Goal: Task Accomplishment & Management: Manage account settings

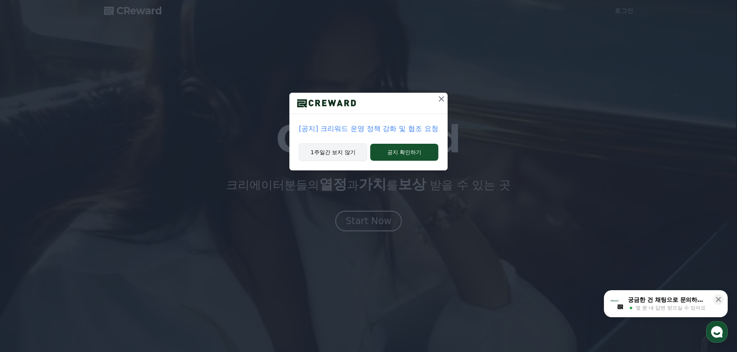
click at [342, 157] on button "1주일간 보지 않기" at bounding box center [333, 153] width 68 height 18
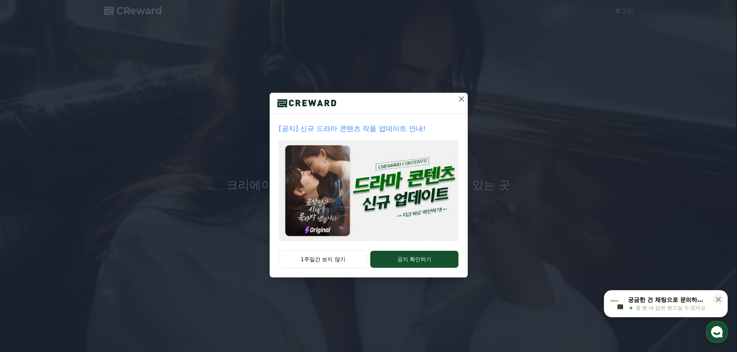
click at [345, 260] on button "1주일간 보지 않기" at bounding box center [323, 260] width 89 height 18
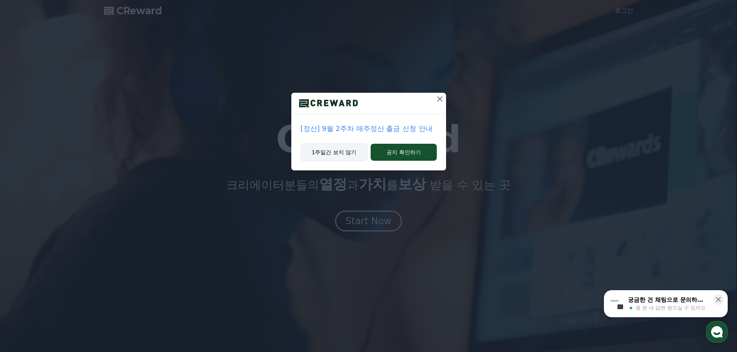
click at [342, 154] on button "1주일간 보지 않기" at bounding box center [334, 153] width 67 height 18
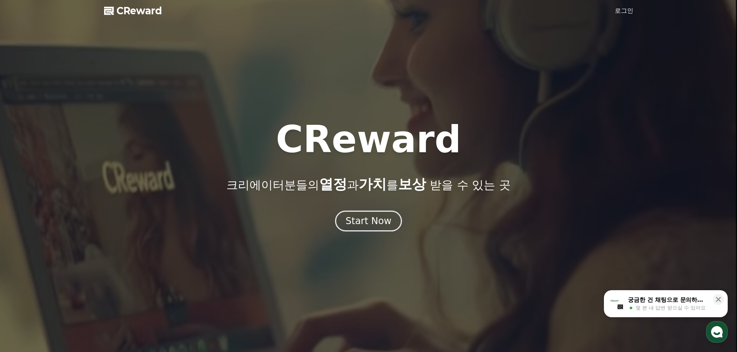
click at [625, 7] on link "로그인" at bounding box center [624, 10] width 19 height 9
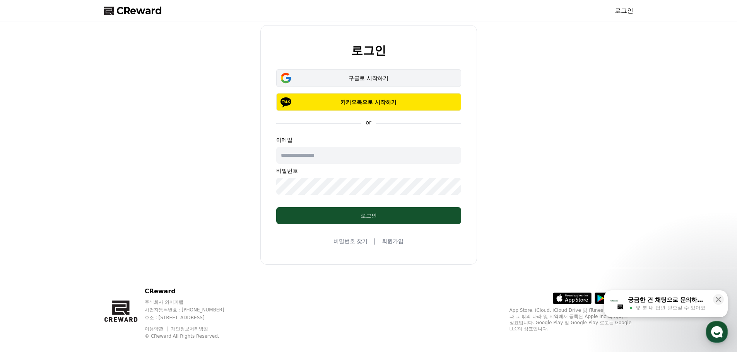
click at [358, 73] on button "구글로 시작하기" at bounding box center [368, 78] width 185 height 18
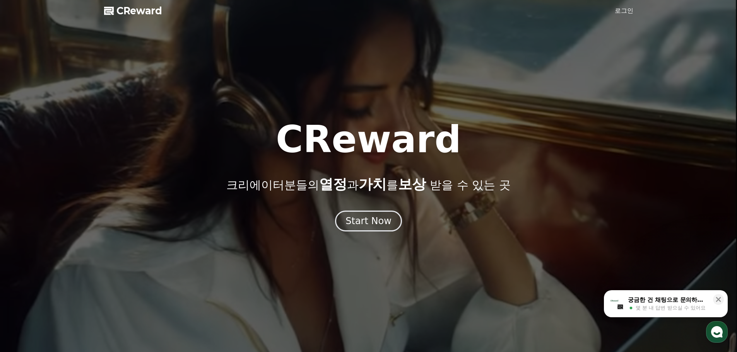
click at [131, 10] on span "CReward" at bounding box center [139, 11] width 46 height 12
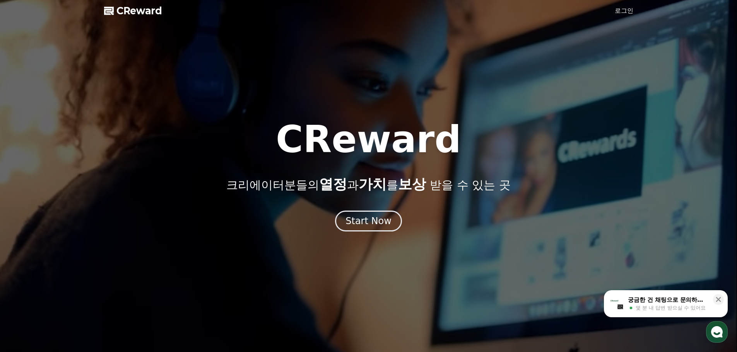
click at [624, 9] on link "로그인" at bounding box center [624, 10] width 19 height 9
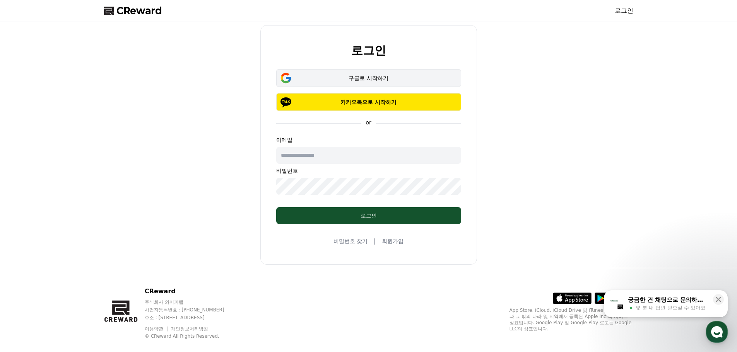
click at [381, 75] on div "구글로 시작하기" at bounding box center [368, 78] width 162 height 8
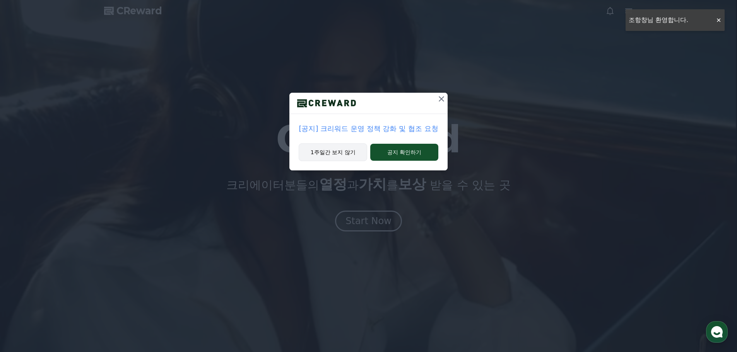
click at [335, 154] on button "1주일간 보지 않기" at bounding box center [333, 153] width 68 height 18
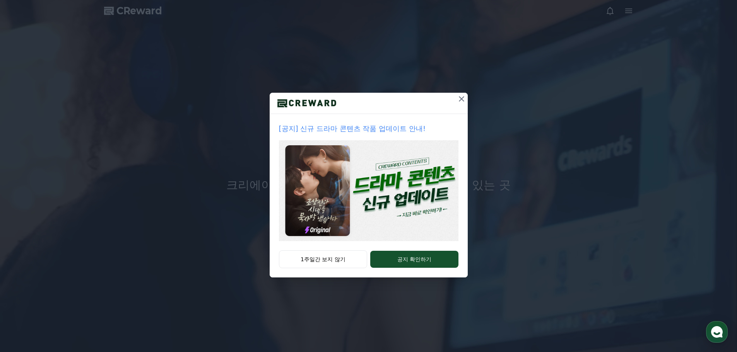
click at [463, 96] on icon at bounding box center [461, 98] width 9 height 9
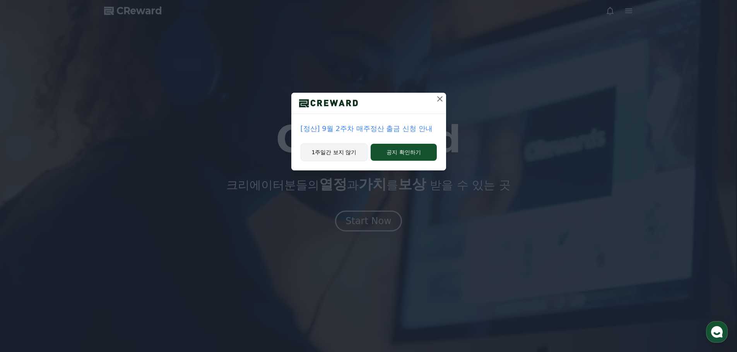
click at [335, 152] on button "1주일간 보지 않기" at bounding box center [334, 153] width 67 height 18
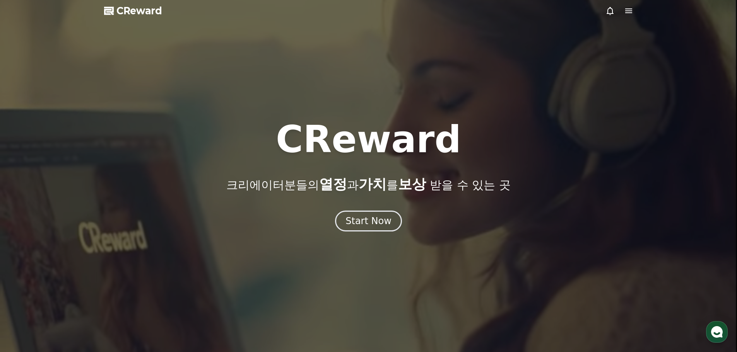
click at [631, 11] on icon at bounding box center [628, 11] width 7 height 5
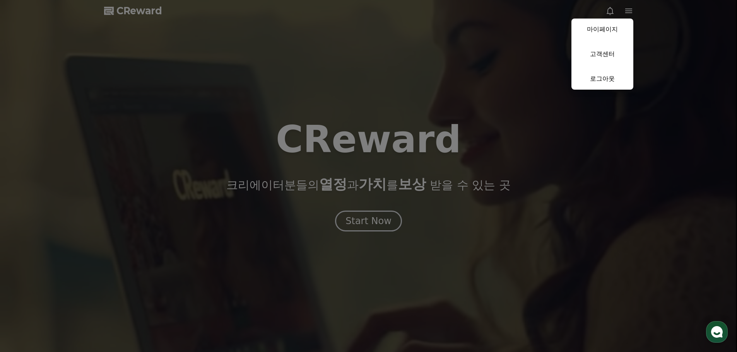
click at [630, 10] on button "close" at bounding box center [368, 176] width 737 height 352
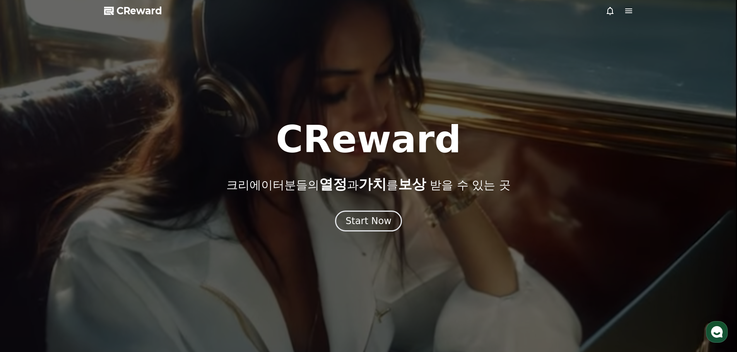
click at [130, 13] on span "CReward" at bounding box center [139, 11] width 46 height 12
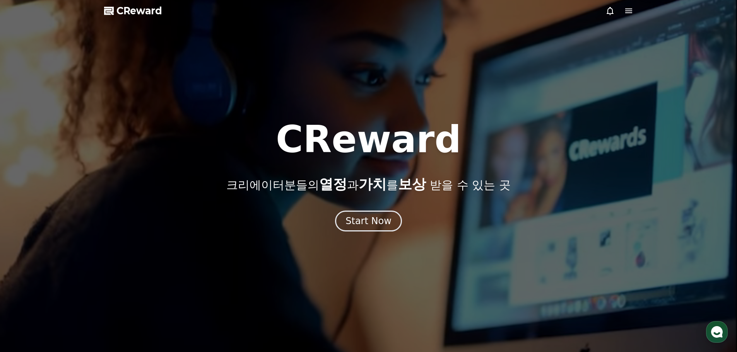
click at [626, 12] on icon at bounding box center [628, 10] width 9 height 9
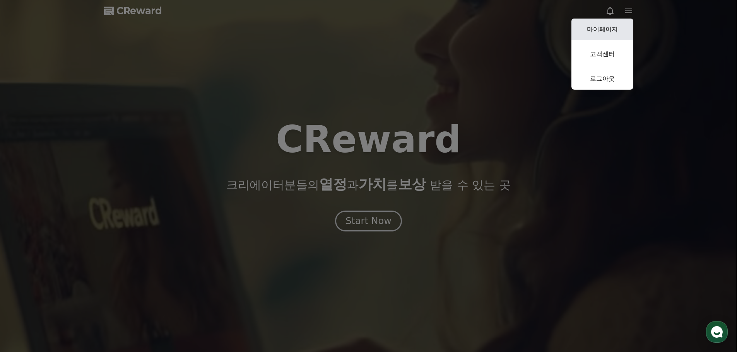
click at [604, 21] on link "마이페이지" at bounding box center [602, 30] width 62 height 22
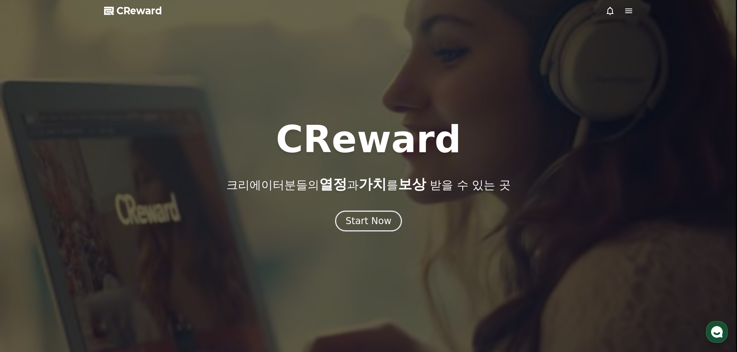
select select "**********"
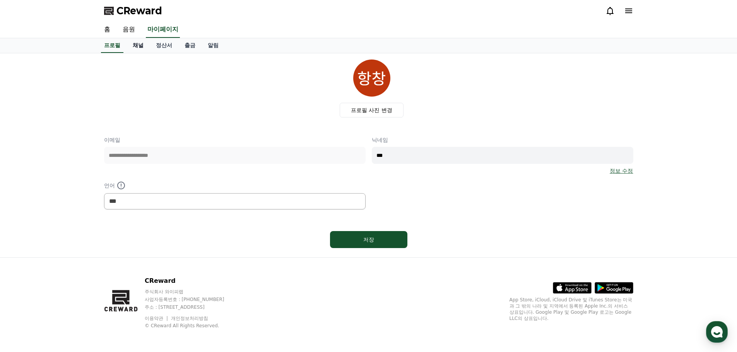
click at [140, 46] on link "채널" at bounding box center [137, 45] width 23 height 15
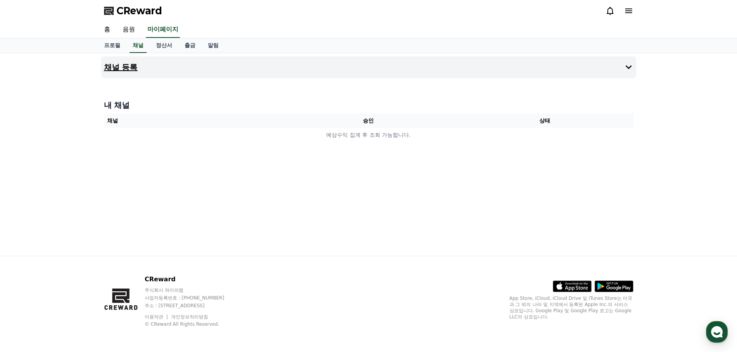
click at [116, 63] on h4 "채널 등록" at bounding box center [121, 67] width 34 height 9
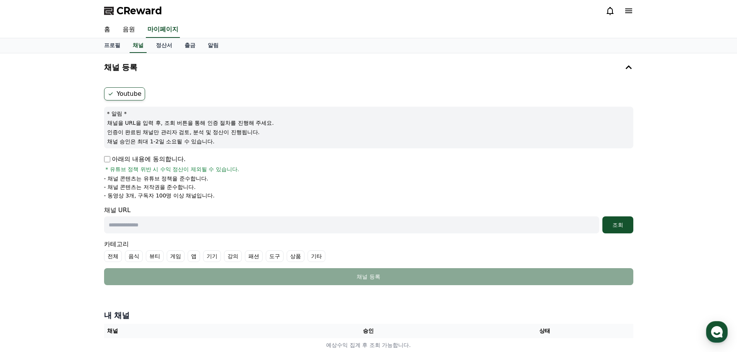
click at [111, 159] on p "아래의 내용에 동의합니다." at bounding box center [145, 159] width 82 height 9
click at [138, 226] on input "text" at bounding box center [351, 225] width 495 height 17
paste input "**********"
type input "**********"
click at [621, 229] on button "조회" at bounding box center [617, 225] width 31 height 17
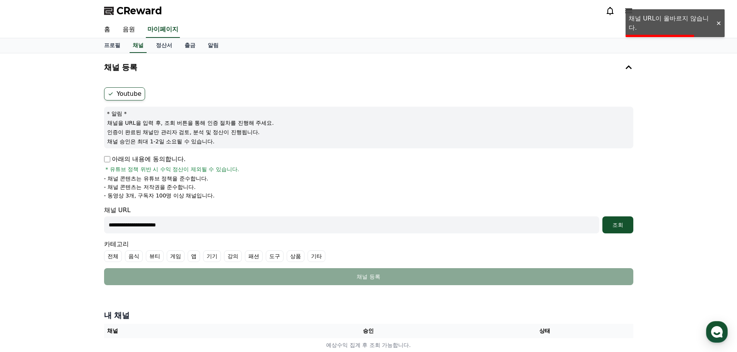
click at [716, 24] on div at bounding box center [718, 23] width 12 height 7
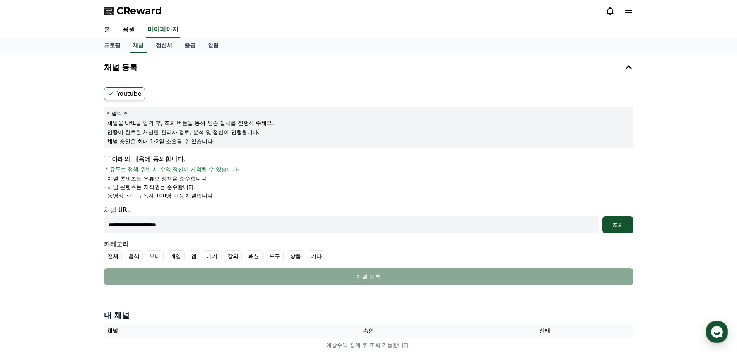
drag, startPoint x: 188, startPoint y: 226, endPoint x: 44, endPoint y: 229, distance: 144.3
click at [44, 229] on div "**********" at bounding box center [368, 206] width 737 height 306
click at [136, 226] on input "text" at bounding box center [351, 225] width 495 height 17
paste input "**********"
type input "**********"
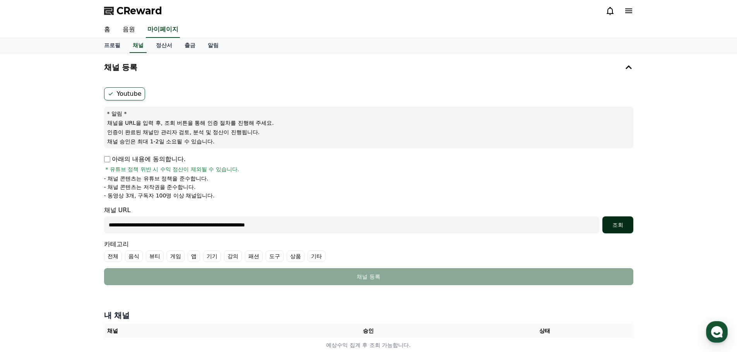
click at [615, 229] on button "조회" at bounding box center [617, 225] width 31 height 17
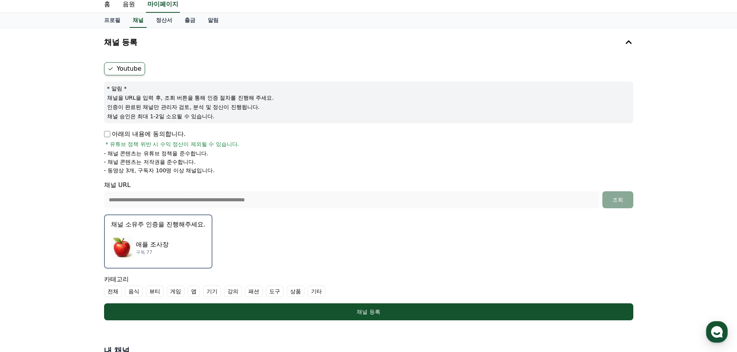
scroll to position [77, 0]
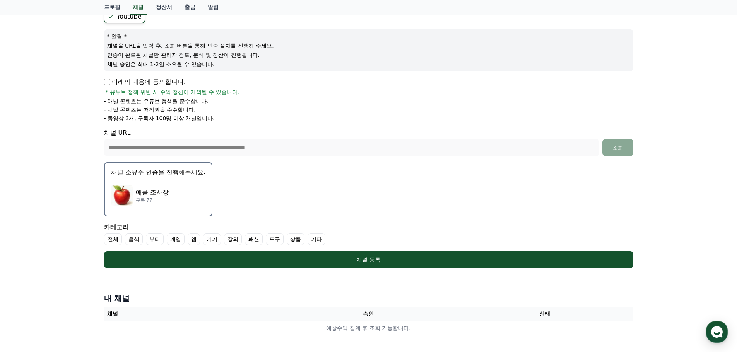
click at [117, 238] on label "전체" at bounding box center [113, 240] width 18 height 12
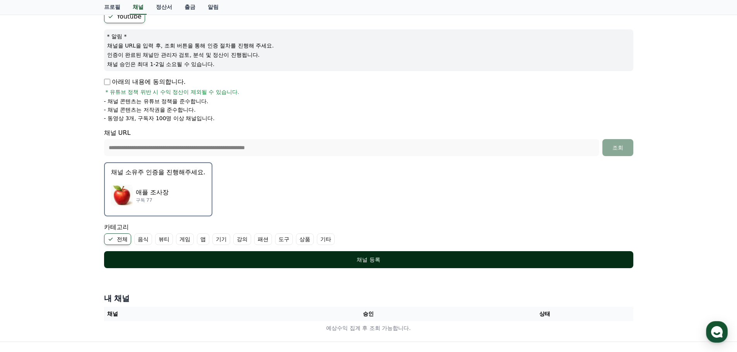
click at [367, 263] on div "채널 등록" at bounding box center [369, 260] width 498 height 8
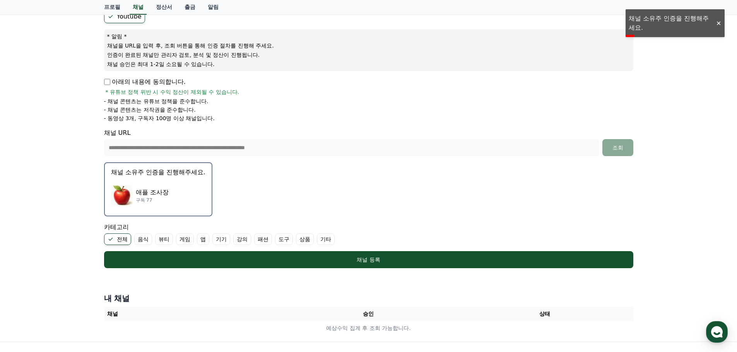
click at [142, 197] on p "구독 77" at bounding box center [152, 200] width 33 height 6
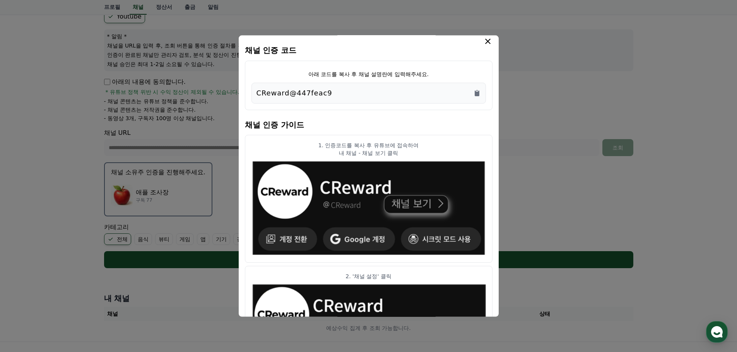
scroll to position [0, 0]
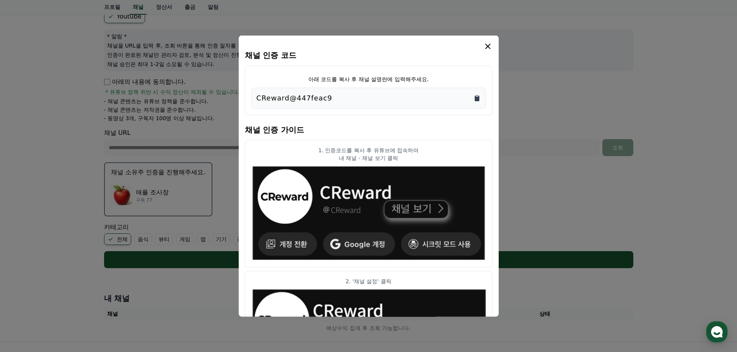
click at [477, 98] on icon "Copy to clipboard" at bounding box center [477, 98] width 5 height 6
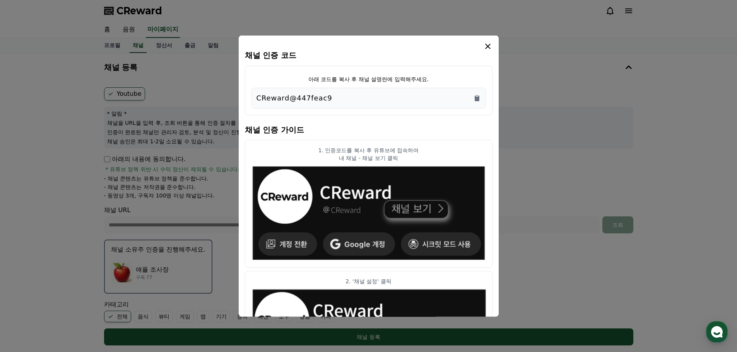
click at [483, 44] on icon "modal" at bounding box center [487, 45] width 9 height 9
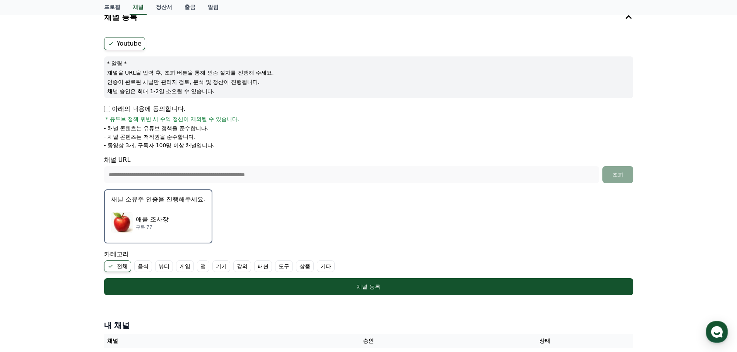
scroll to position [116, 0]
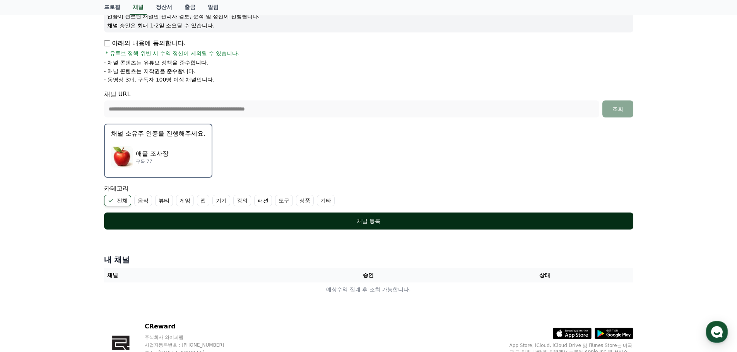
click at [367, 219] on div "채널 등록" at bounding box center [369, 221] width 498 height 8
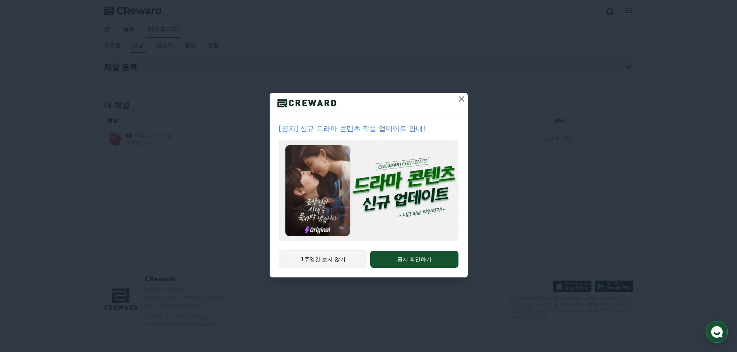
click at [328, 259] on button "1주일간 보지 않기" at bounding box center [323, 260] width 89 height 18
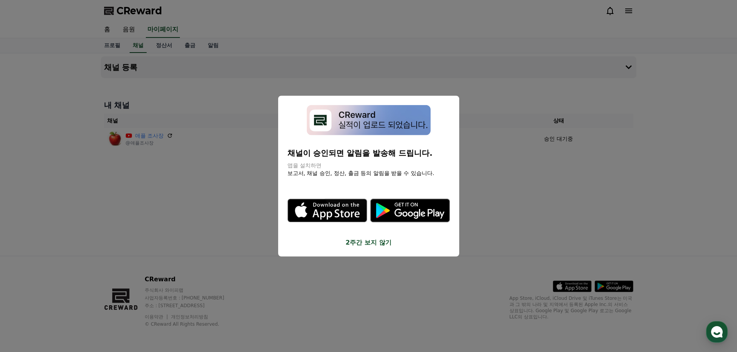
click at [366, 244] on button "2주간 보지 않기" at bounding box center [368, 242] width 162 height 9
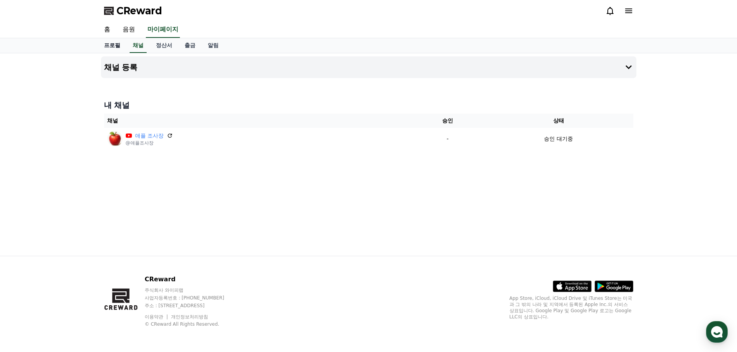
click at [110, 46] on link "프로필" at bounding box center [112, 45] width 29 height 15
select select "**********"
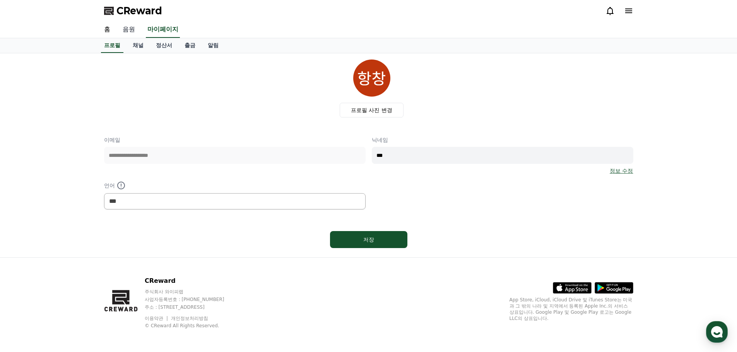
click at [124, 29] on link "음원" at bounding box center [128, 30] width 25 height 16
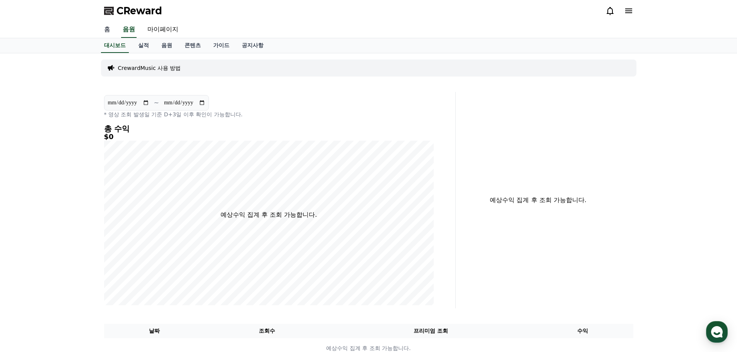
click at [104, 29] on link "홈" at bounding box center [107, 30] width 19 height 16
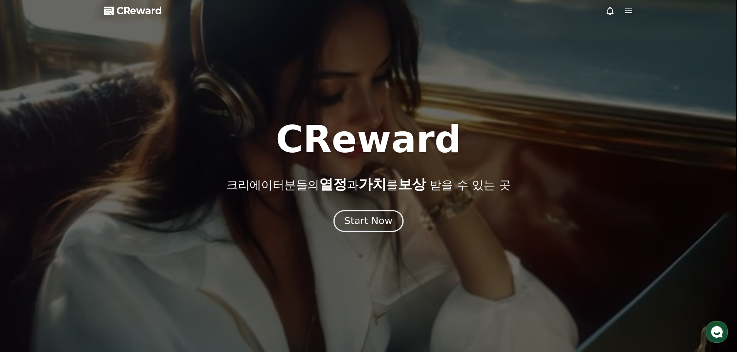
click at [361, 221] on div "Start Now" at bounding box center [368, 221] width 48 height 13
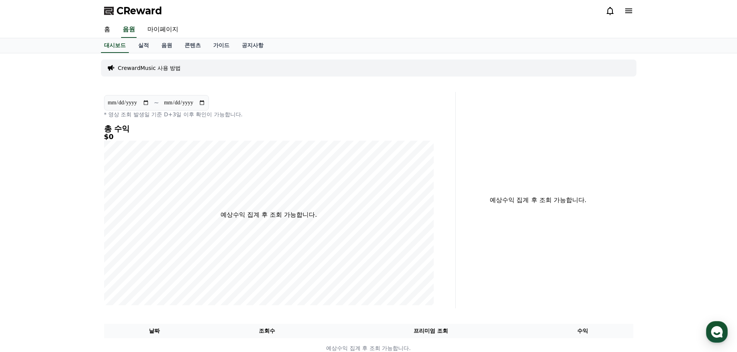
click at [628, 8] on icon at bounding box center [628, 10] width 9 height 9
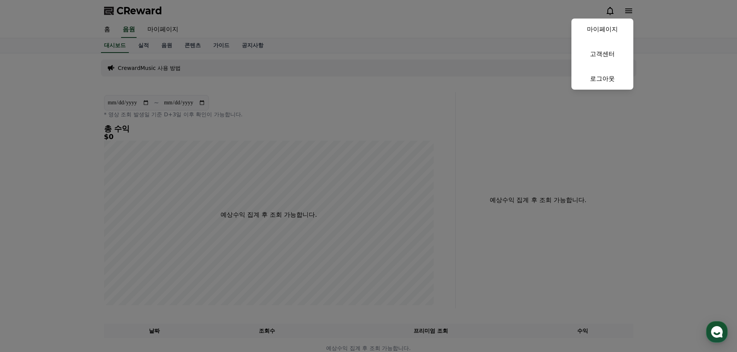
click at [156, 24] on button "close" at bounding box center [368, 176] width 737 height 352
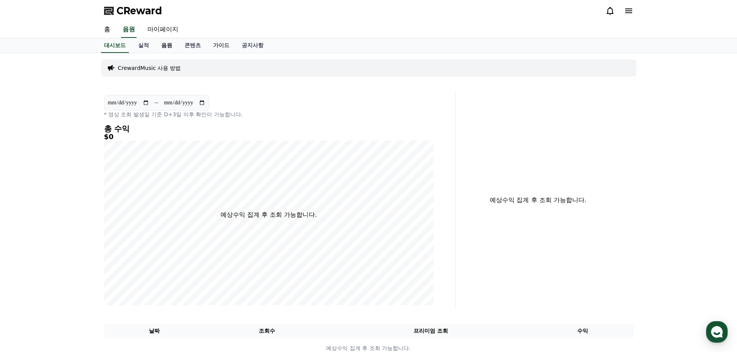
click at [163, 46] on link "음원" at bounding box center [166, 45] width 23 height 15
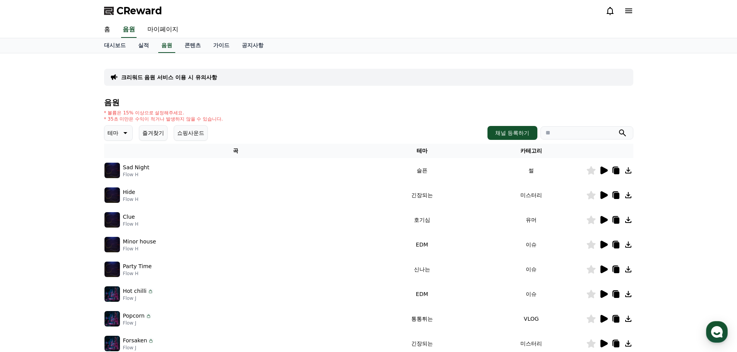
click at [600, 170] on icon at bounding box center [603, 170] width 9 height 9
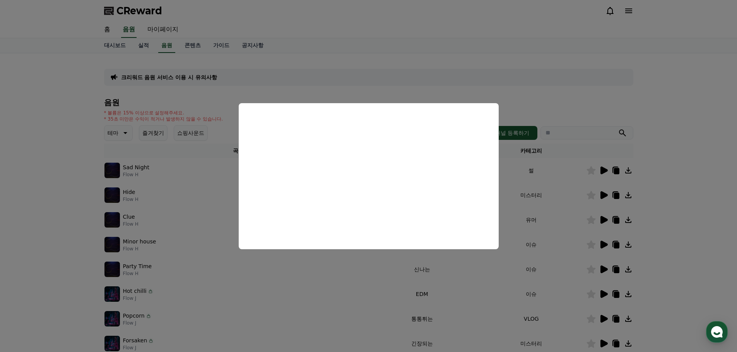
click at [385, 68] on button "close modal" at bounding box center [368, 176] width 737 height 352
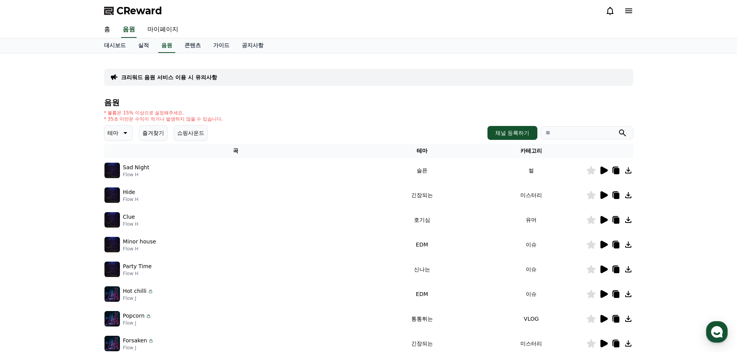
click at [607, 192] on icon at bounding box center [603, 195] width 9 height 9
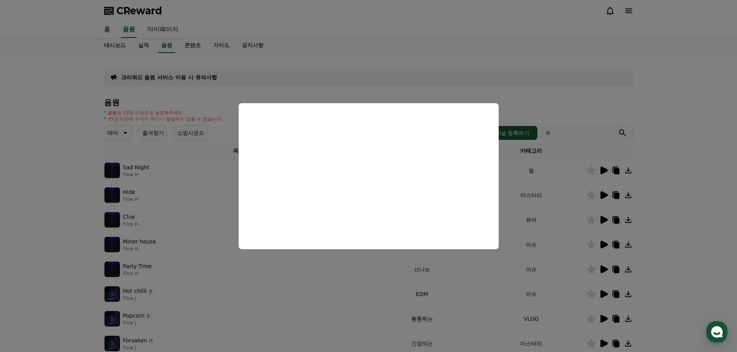
click at [409, 68] on button "close modal" at bounding box center [368, 176] width 737 height 352
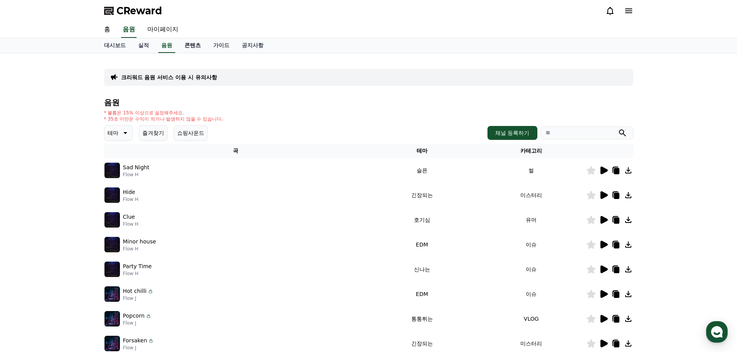
click at [193, 44] on link "콘텐츠" at bounding box center [192, 45] width 29 height 15
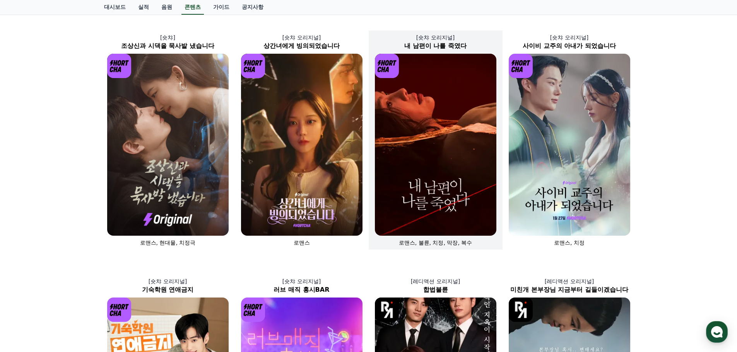
scroll to position [39, 0]
click at [453, 144] on img at bounding box center [435, 144] width 121 height 182
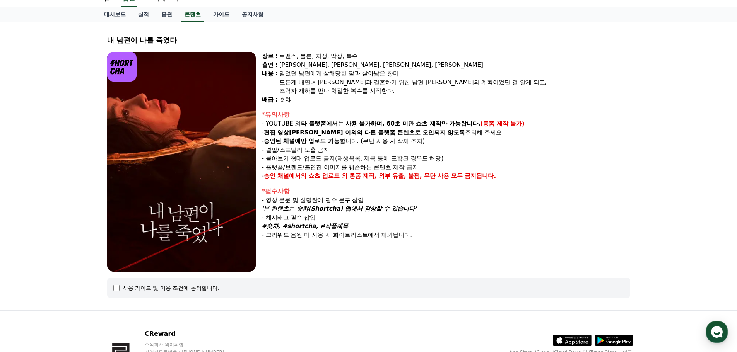
scroll to position [85, 0]
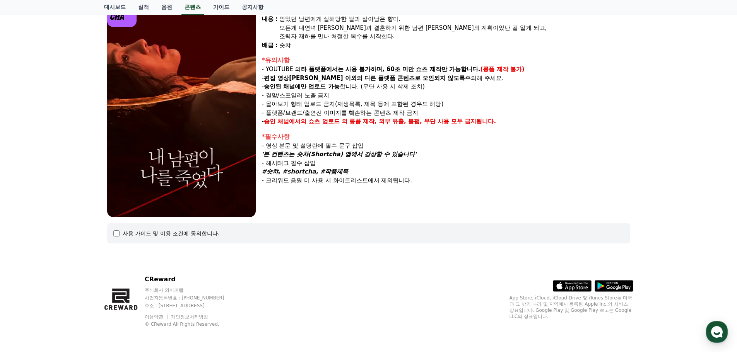
click at [123, 231] on div "사용 가이드 및 이용 조건에 동의합니다." at bounding box center [171, 234] width 97 height 8
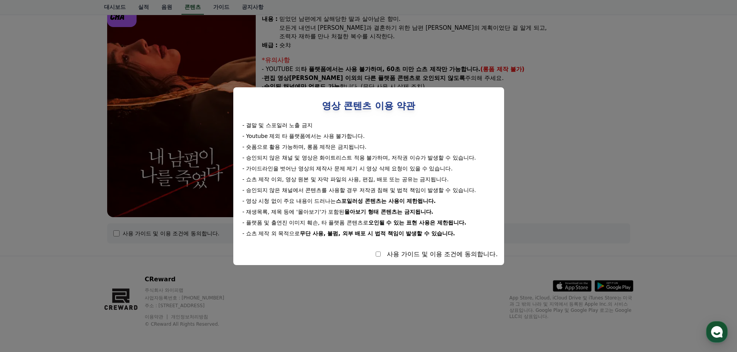
select select
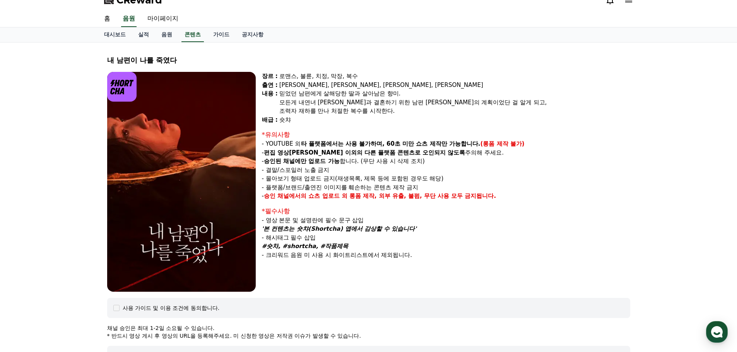
scroll to position [2, 0]
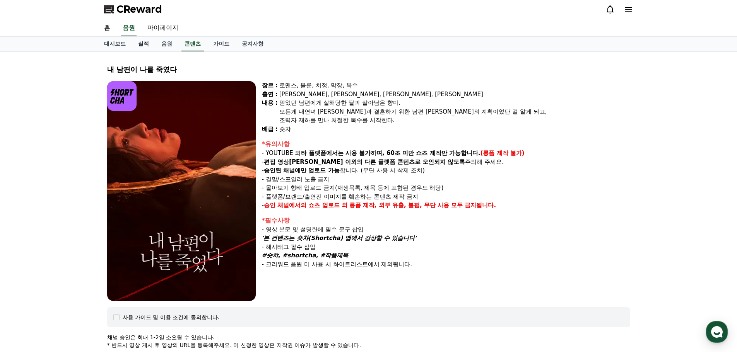
click at [143, 45] on link "실적" at bounding box center [143, 44] width 23 height 15
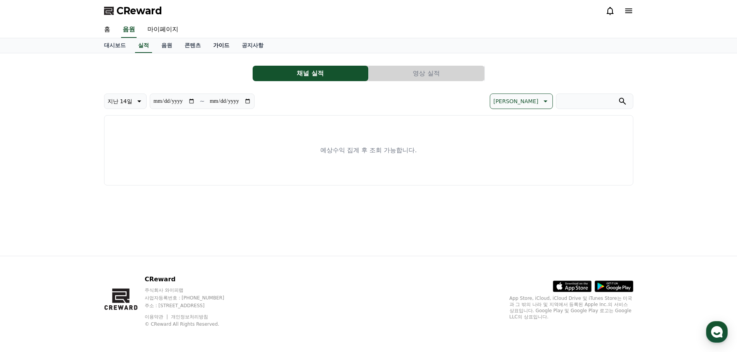
click at [219, 45] on link "가이드" at bounding box center [221, 45] width 29 height 15
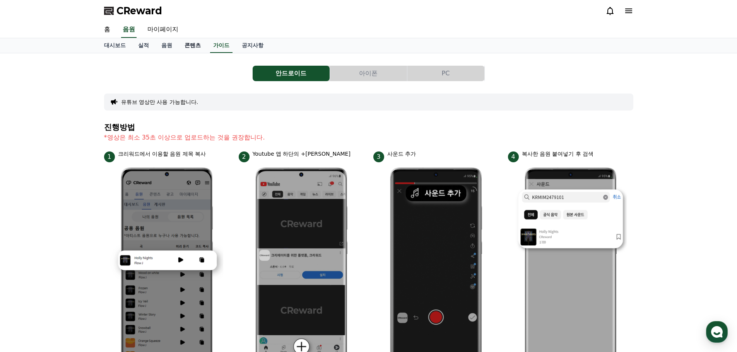
click at [192, 46] on link "콘텐츠" at bounding box center [192, 45] width 29 height 15
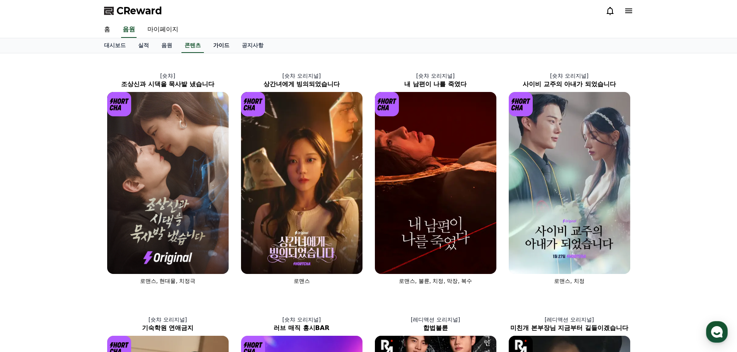
click at [223, 48] on link "가이드" at bounding box center [221, 45] width 29 height 15
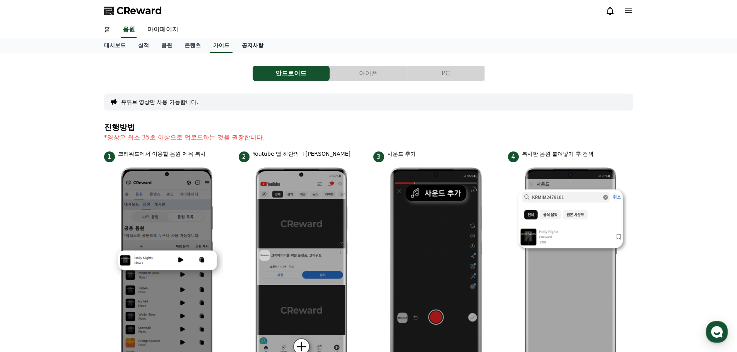
click at [254, 45] on link "공지사항" at bounding box center [253, 45] width 34 height 15
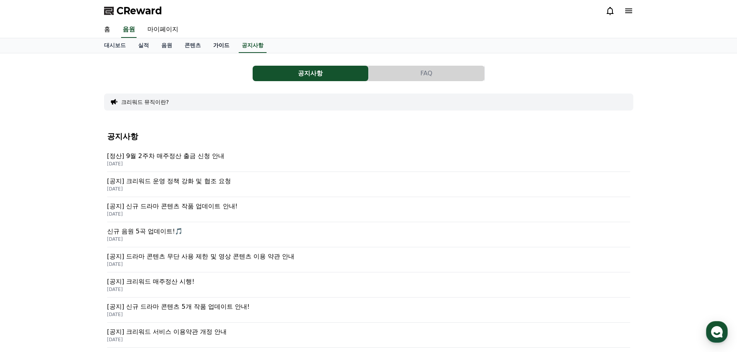
click at [229, 46] on link "가이드" at bounding box center [221, 45] width 29 height 15
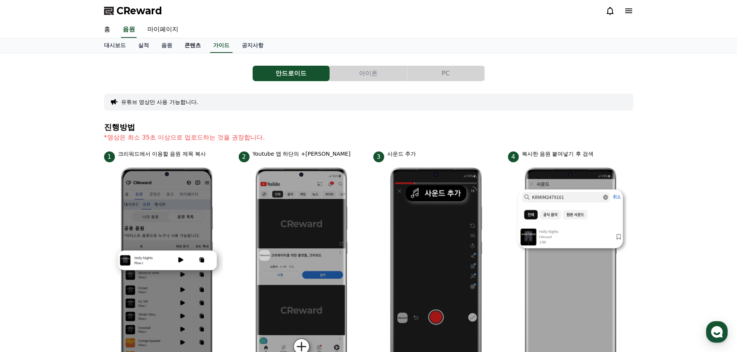
click at [205, 47] on link "콘텐츠" at bounding box center [192, 45] width 29 height 15
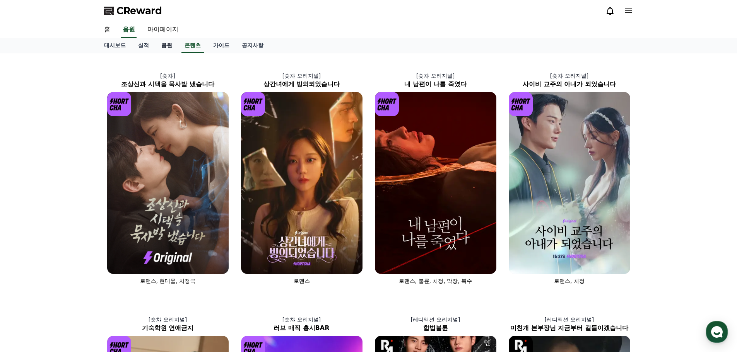
click at [167, 47] on link "음원" at bounding box center [166, 45] width 23 height 15
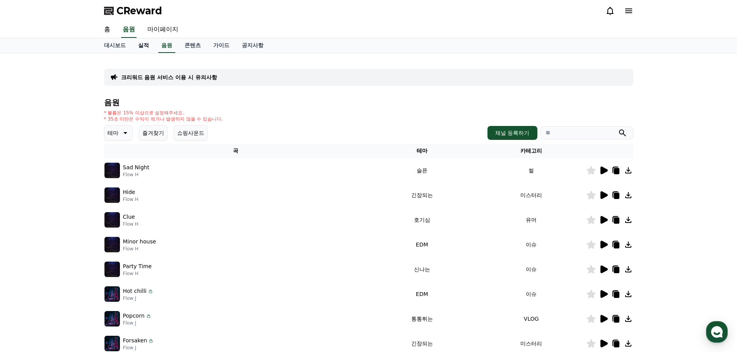
click at [143, 47] on link "실적" at bounding box center [143, 45] width 23 height 15
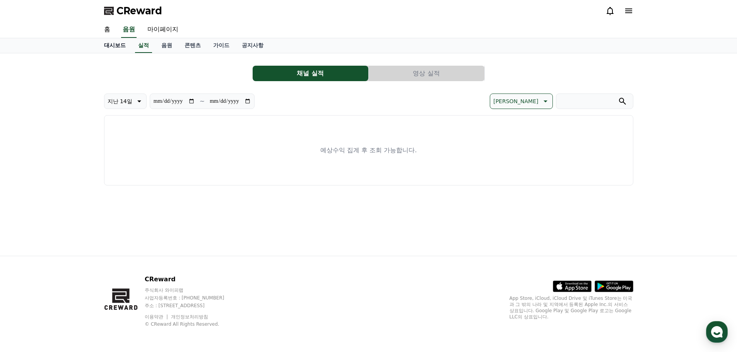
click at [118, 46] on link "대시보드" at bounding box center [115, 45] width 34 height 15
